Goal: Information Seeking & Learning: Learn about a topic

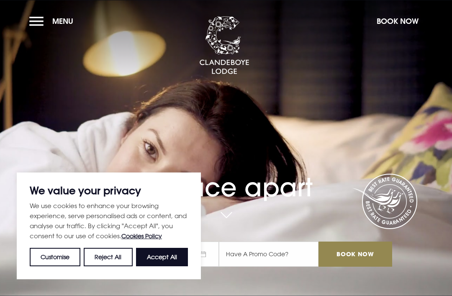
click at [173, 248] on button "Accept All" at bounding box center [162, 257] width 52 height 18
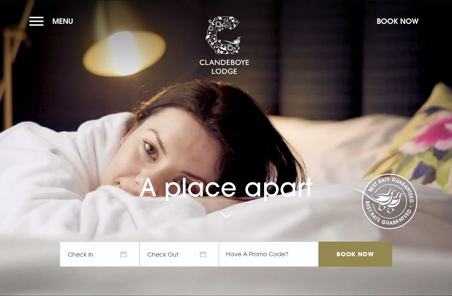
checkbox input "true"
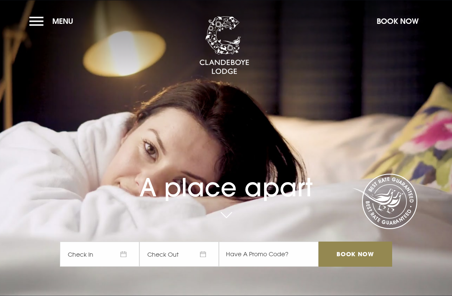
click at [43, 24] on button "Menu" at bounding box center [53, 21] width 48 height 18
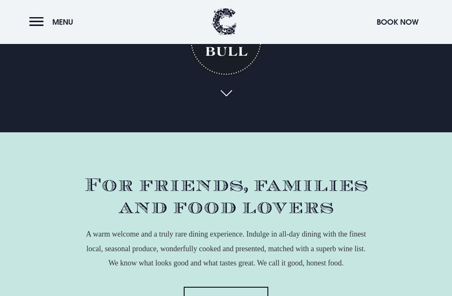
scroll to position [165, 0]
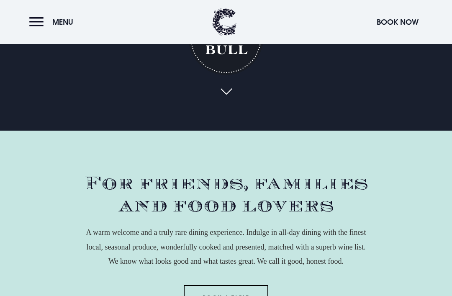
click at [36, 18] on button "Menu" at bounding box center [53, 22] width 48 height 18
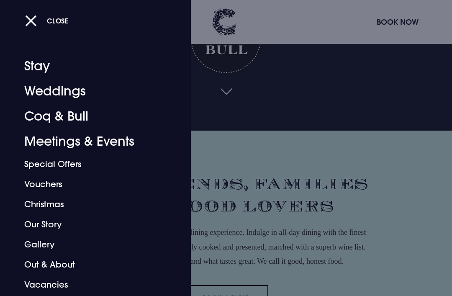
click at [34, 13] on button "Close" at bounding box center [47, 20] width 44 height 17
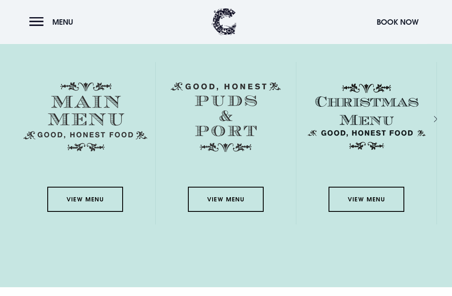
scroll to position [1349, 0]
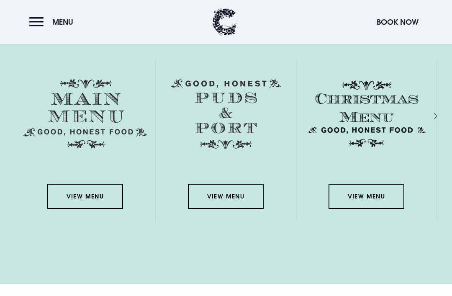
click at [93, 209] on link "View Menu" at bounding box center [84, 196] width 75 height 25
